Goal: Information Seeking & Learning: Learn about a topic

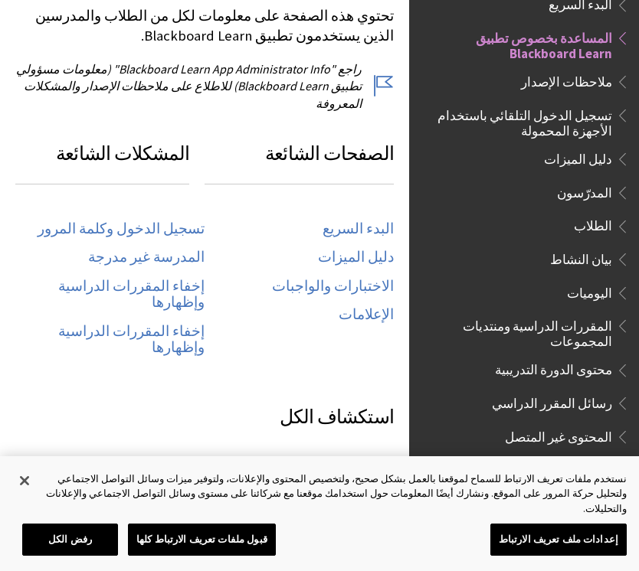
scroll to position [747, 0]
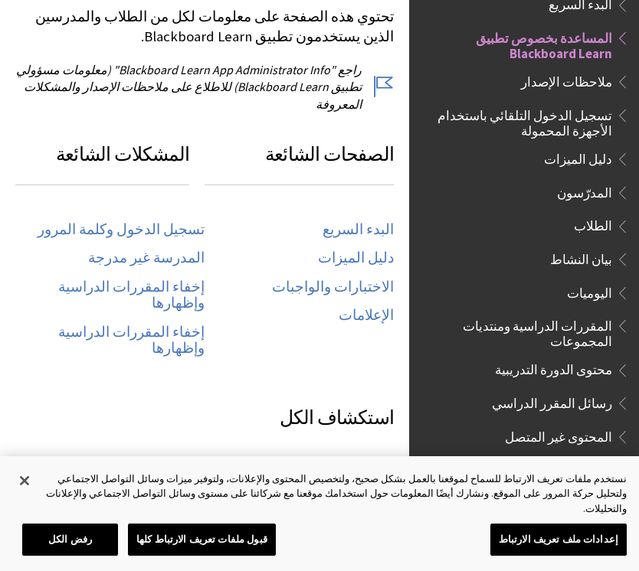
click at [373, 221] on link "البدء السريع" at bounding box center [357, 230] width 71 height 18
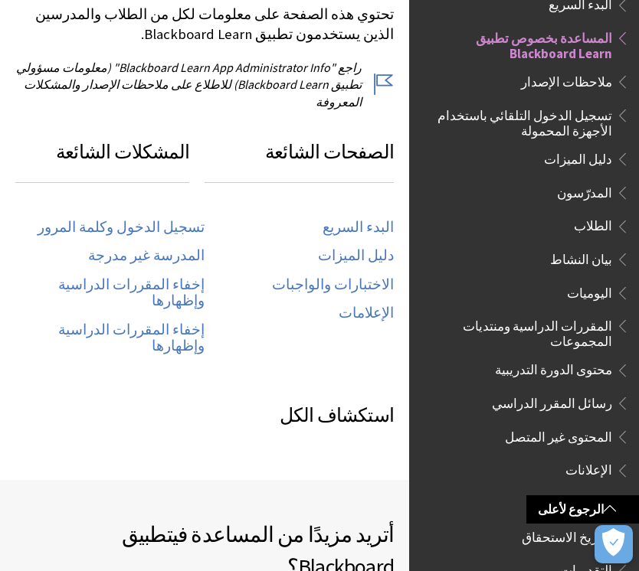
scroll to position [747, 0]
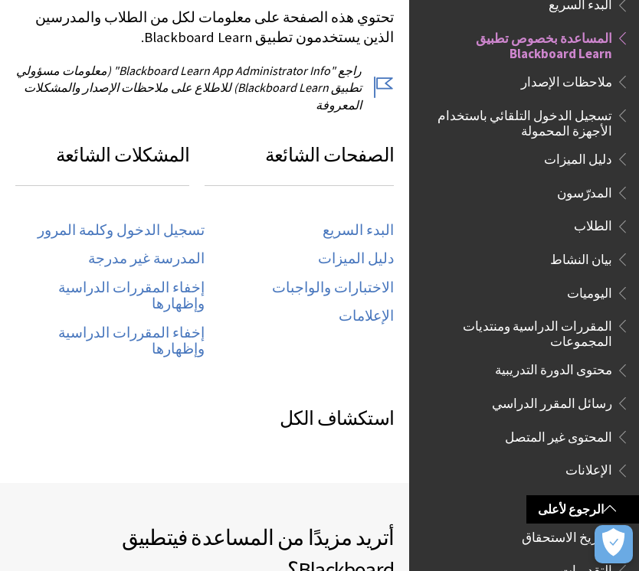
click at [174, 222] on link "تسجيل الدخول وكلمة المرور" at bounding box center [121, 231] width 167 height 18
